Goal: Navigation & Orientation: Find specific page/section

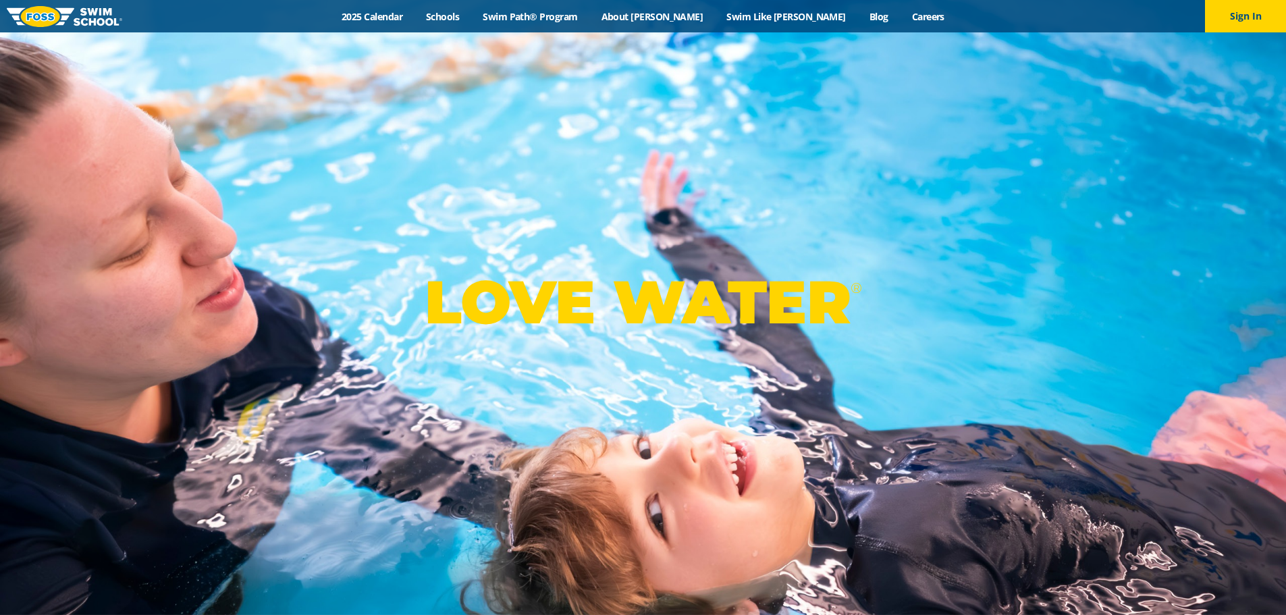
click at [471, 13] on link "Schools" at bounding box center [443, 16] width 57 height 13
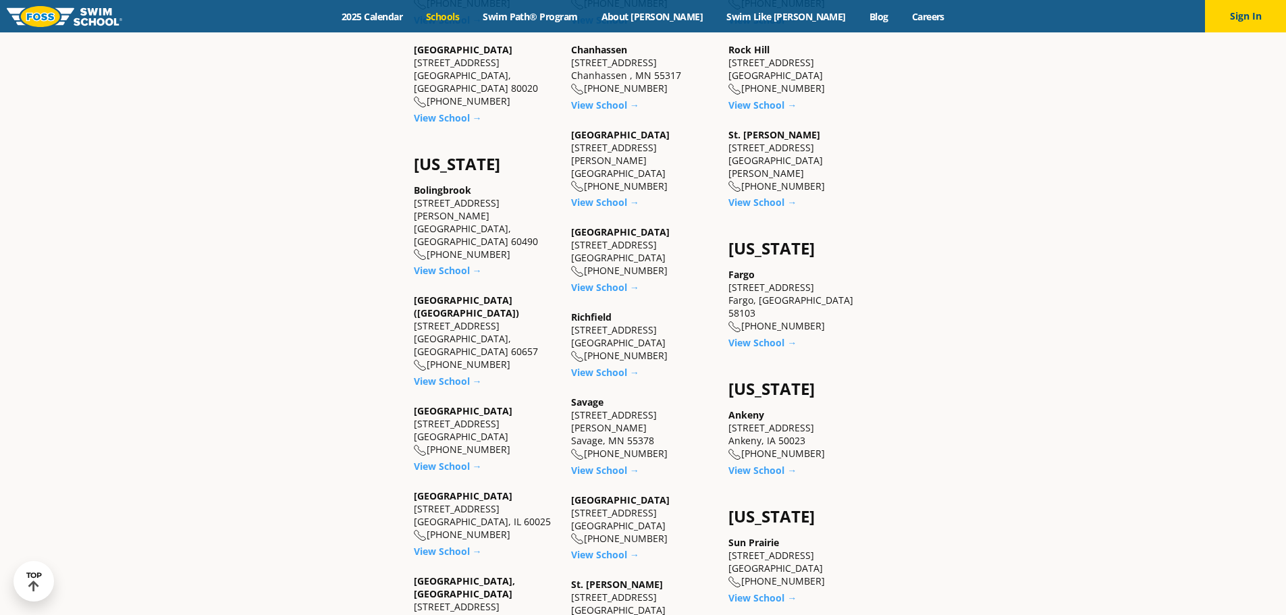
scroll to position [878, 0]
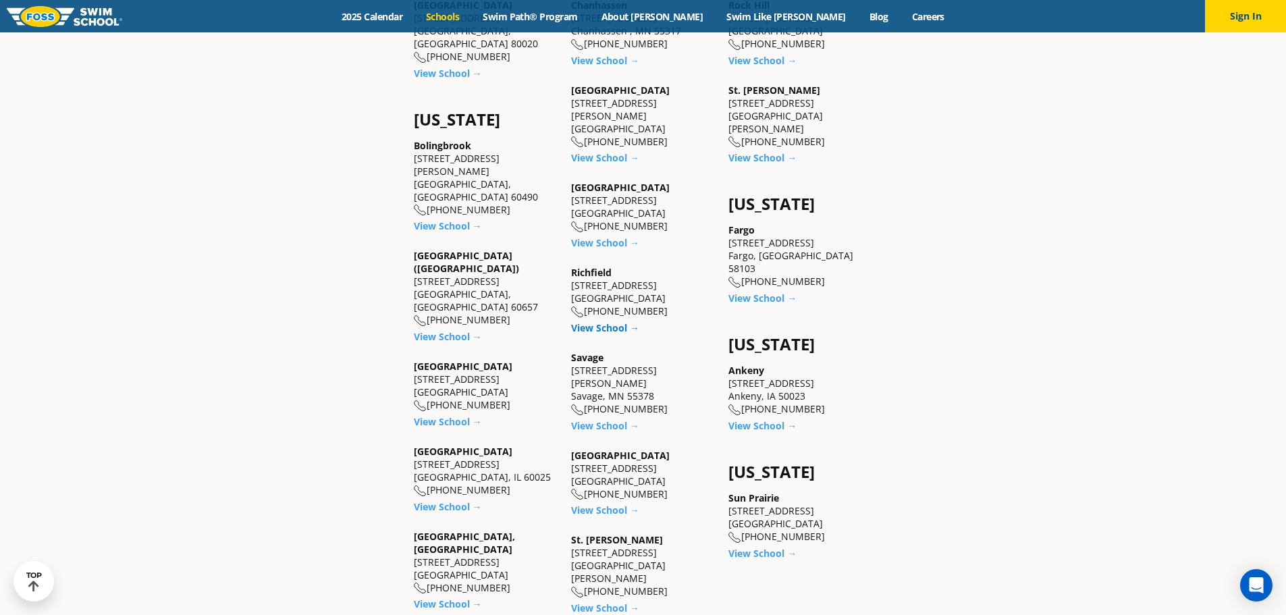
click at [599, 321] on link "View School →" at bounding box center [605, 327] width 68 height 13
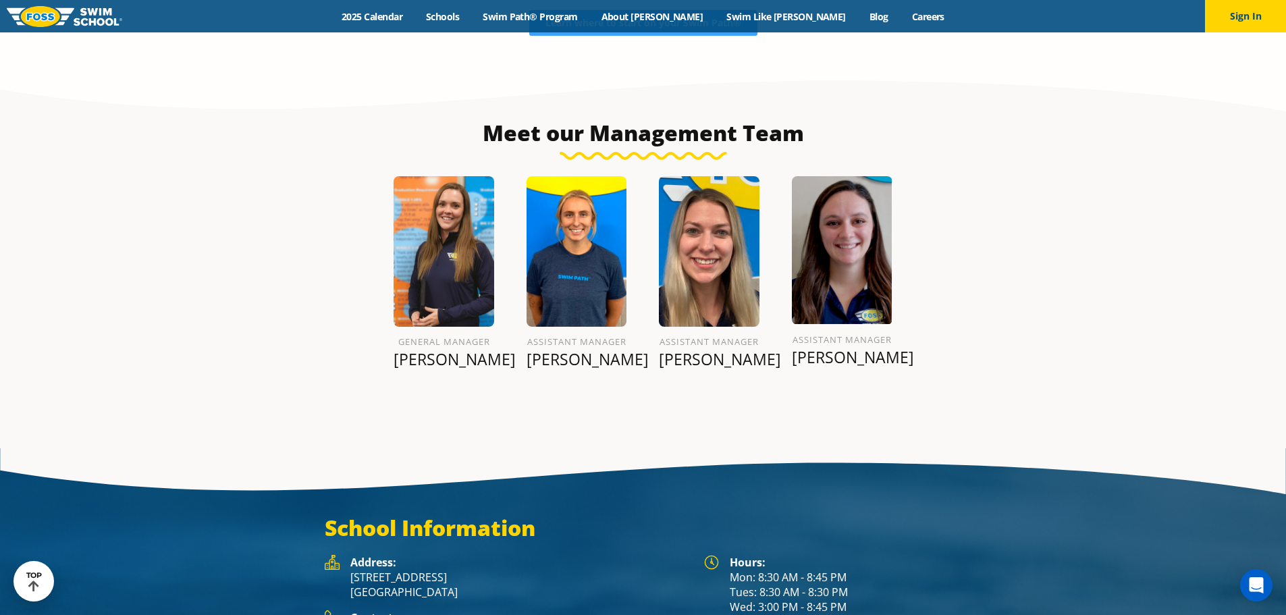
scroll to position [2025, 0]
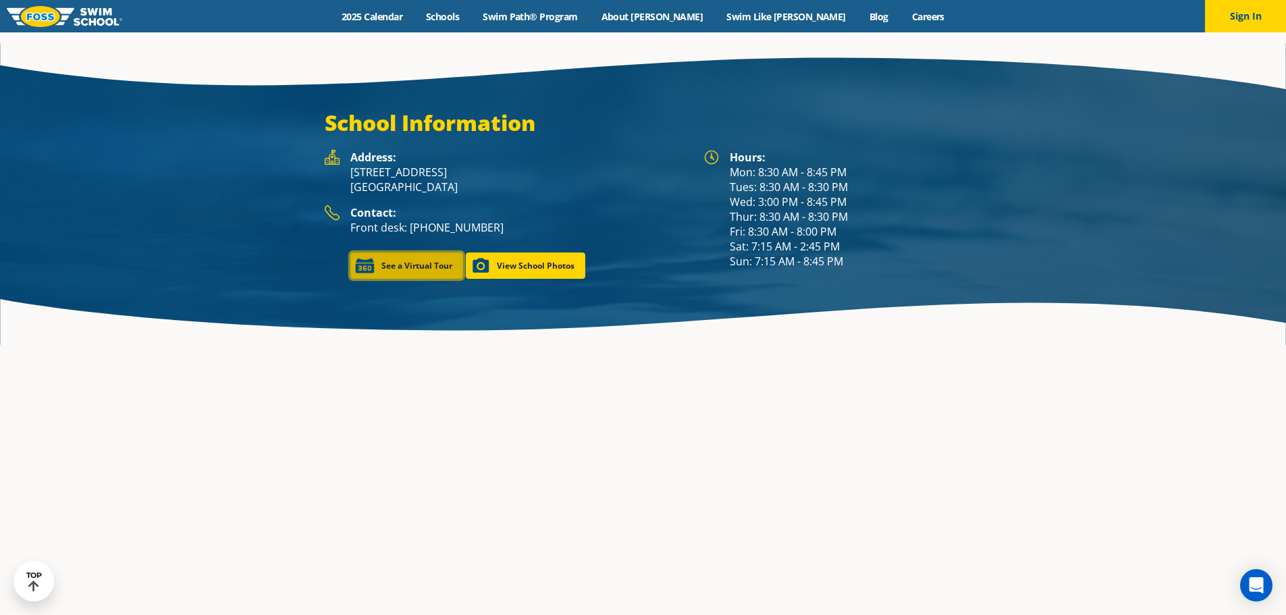
click at [409, 253] on link "See a Virtual Tour" at bounding box center [406, 266] width 113 height 26
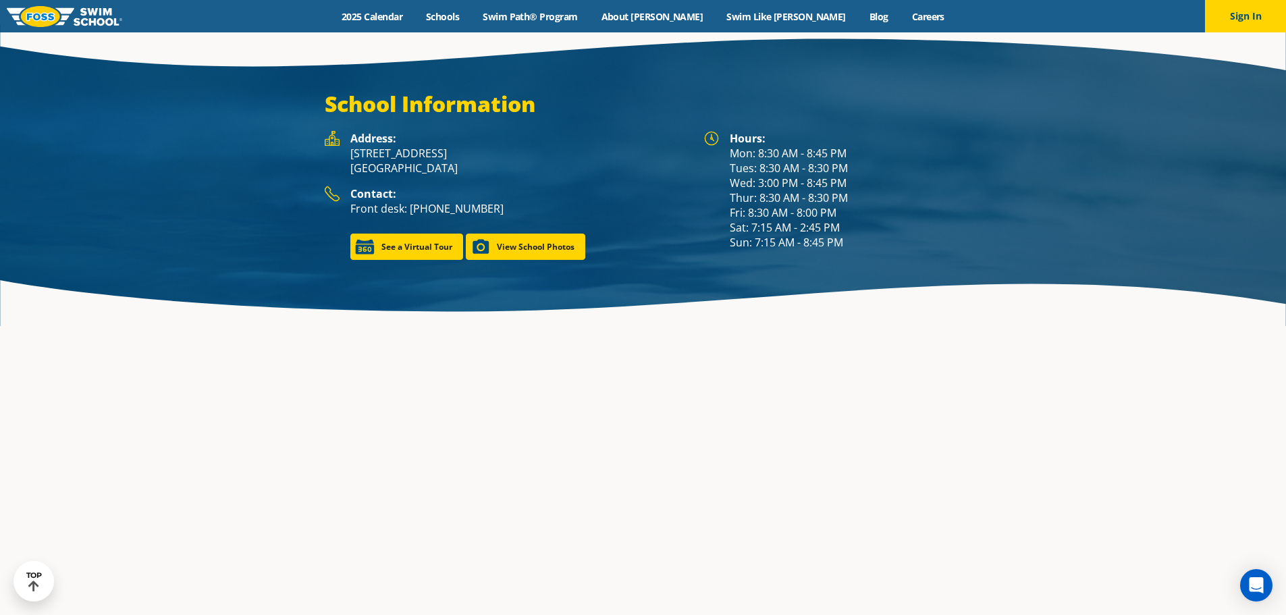
scroll to position [1988, 0]
